Goal: Find specific page/section: Find specific page/section

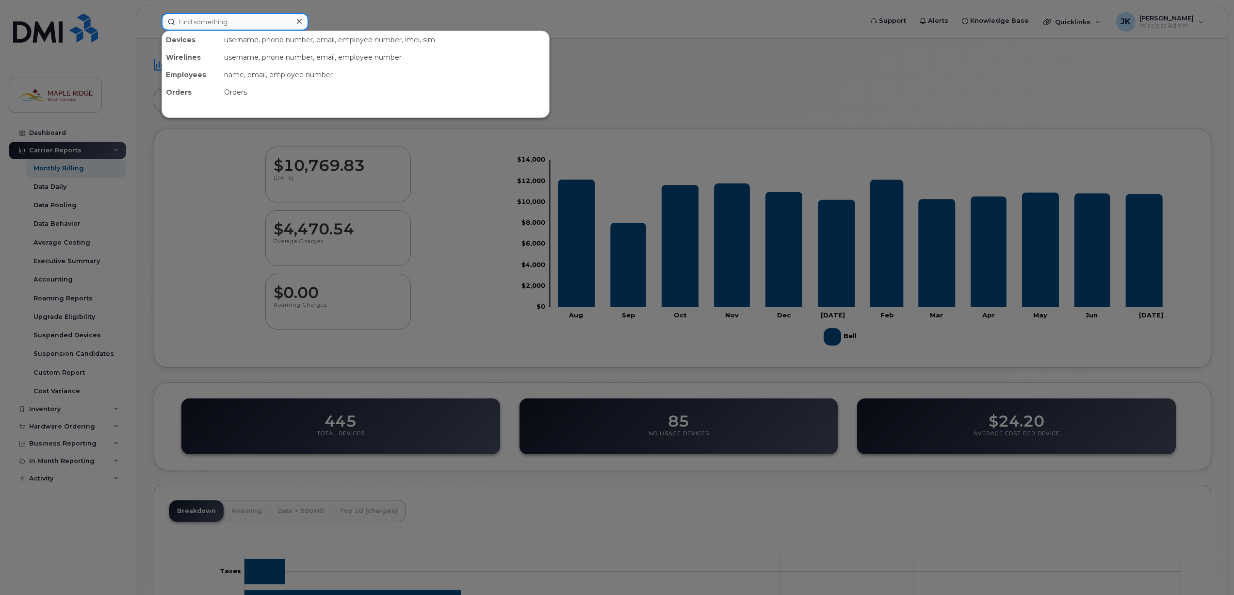
click at [202, 19] on input at bounding box center [234, 21] width 147 height 17
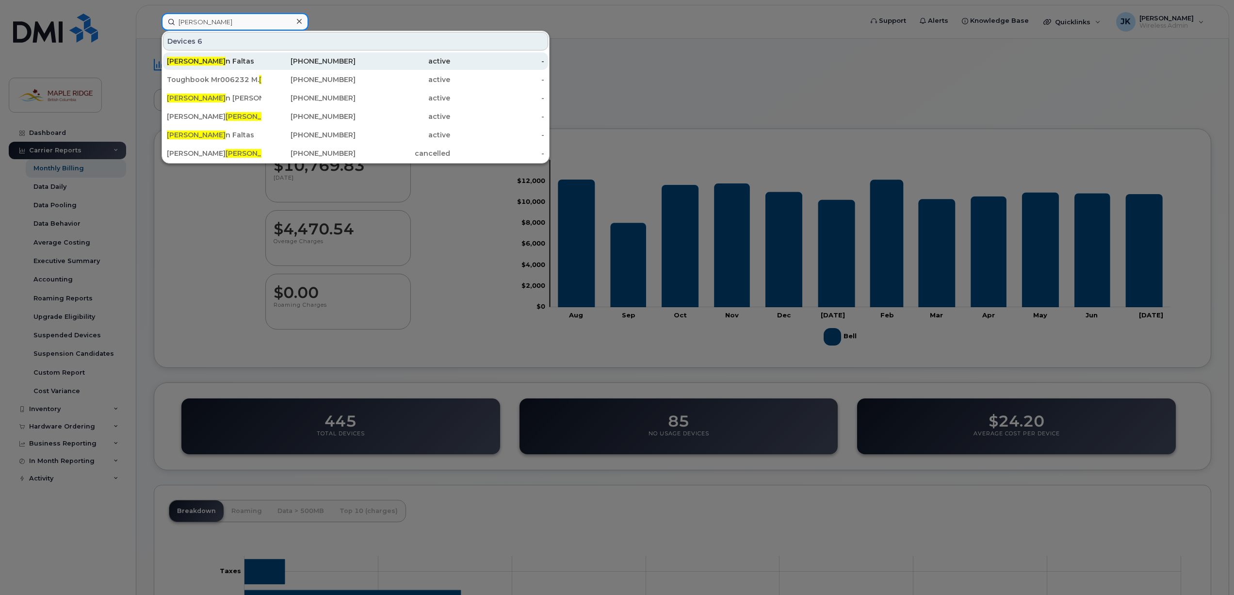
type input "steve"
click at [355, 66] on div "778-955-4184" at bounding box center [402, 60] width 95 height 17
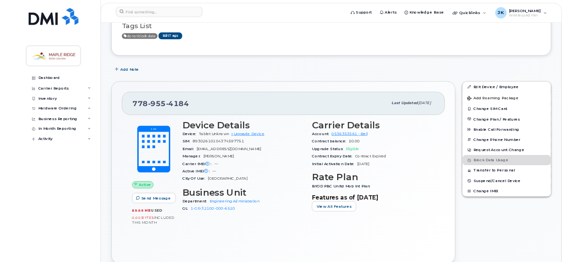
scroll to position [97, 0]
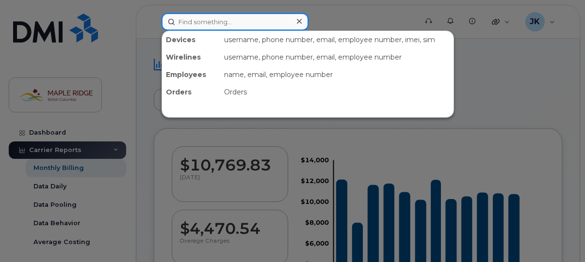
click at [233, 19] on input at bounding box center [234, 21] width 147 height 17
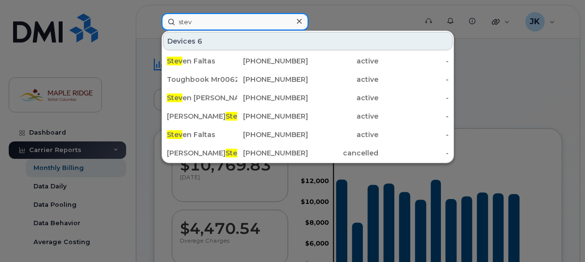
type input "steven"
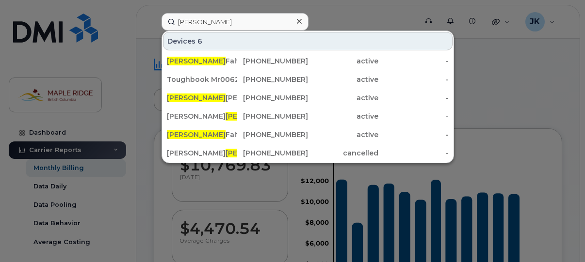
click at [231, 58] on div "Steven Faltas" at bounding box center [202, 61] width 70 height 10
